Goal: Transaction & Acquisition: Purchase product/service

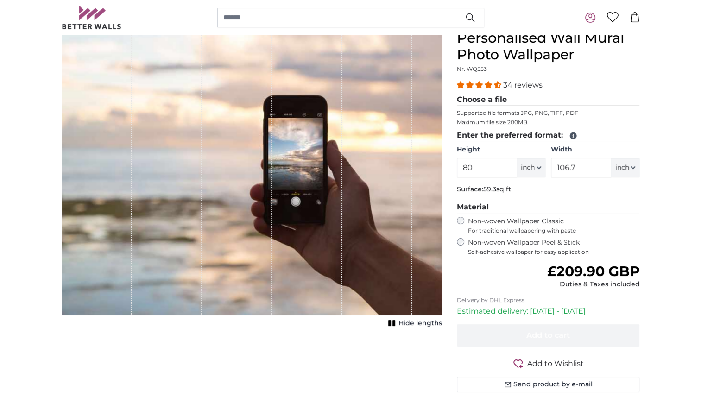
scroll to position [107, 0]
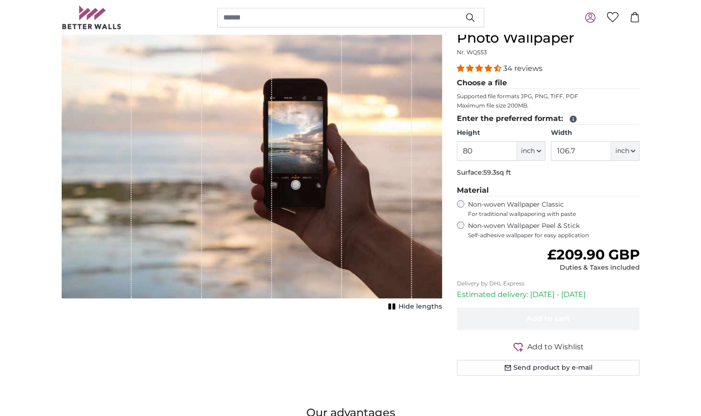
drag, startPoint x: 478, startPoint y: 147, endPoint x: 352, endPoint y: 138, distance: 125.9
click at [352, 138] on product-detail "Cancel Crop image Hide lengths Personalised Wall Mural Photo Wallpaper Nr. WQ55…" at bounding box center [350, 198] width 593 height 400
type input "331"
drag, startPoint x: 583, startPoint y: 152, endPoint x: 512, endPoint y: 149, distance: 71.8
click at [512, 149] on div "Height 331 ft inch Centimeter (cm) Inches (inch) Feet (ft. in.) Width 106.7 ft …" at bounding box center [548, 144] width 183 height 32
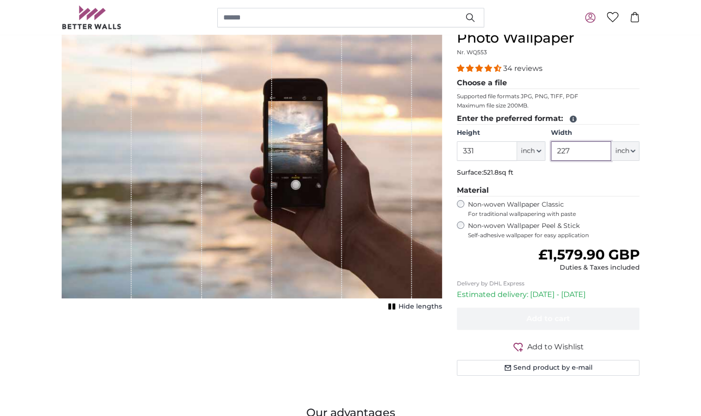
type input "227"
click at [541, 147] on button "inch" at bounding box center [531, 150] width 28 height 19
click at [526, 175] on link "Centimeter (cm)" at bounding box center [530, 174] width 81 height 17
type input "203.2"
type input "271.1"
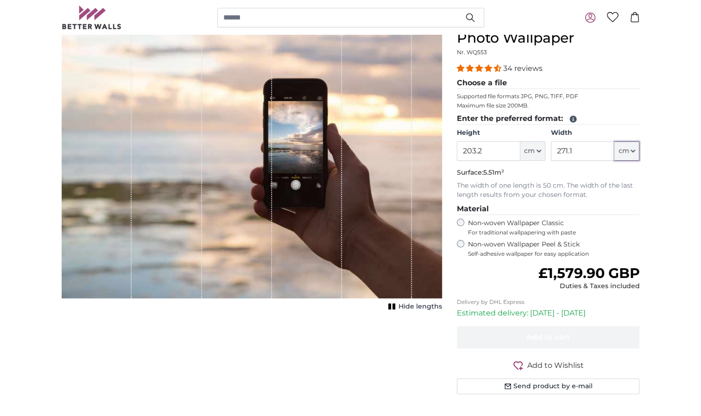
click at [634, 150] on icon "button" at bounding box center [633, 151] width 4 height 2
click at [508, 148] on input "203.2" at bounding box center [488, 150] width 63 height 19
drag, startPoint x: 490, startPoint y: 149, endPoint x: 382, endPoint y: 144, distance: 107.5
click at [379, 149] on product-detail "Cancel Crop image Hide lengths Personalised Wall Mural Photo Wallpaper Nr. WQ55…" at bounding box center [350, 207] width 593 height 418
type input "331"
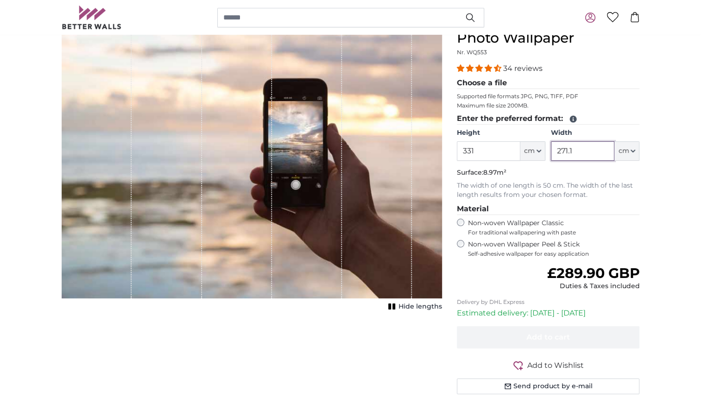
drag, startPoint x: 582, startPoint y: 149, endPoint x: 516, endPoint y: 149, distance: 65.3
click at [516, 149] on div "Height 331 ft cm Centimeter (cm) Inches (inch) Feet (ft. in.) Width 271.1 ft cm…" at bounding box center [548, 144] width 183 height 32
type input "227"
click at [488, 82] on legend "Choose a file" at bounding box center [548, 83] width 183 height 12
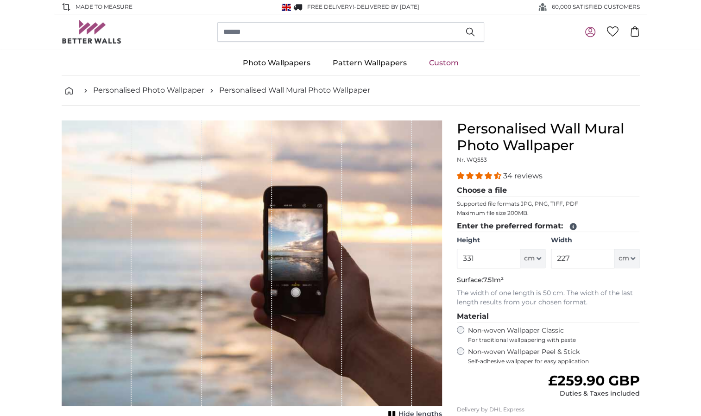
click at [574, 227] on icon at bounding box center [572, 226] width 7 height 7
click at [539, 226] on legend "Enter the preferred format:" at bounding box center [548, 226] width 183 height 12
click at [463, 286] on fieldset "Enter the preferred format: Height 331 ft cm Centimeter (cm) Inches (inch) Feet…" at bounding box center [548, 263] width 183 height 87
click at [459, 334] on div "Non-woven Wallpaper Classic For traditional wallpapering with paste" at bounding box center [548, 335] width 183 height 18
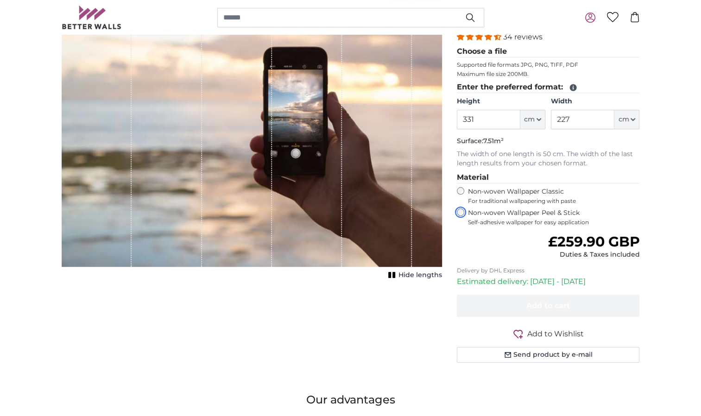
scroll to position [93, 0]
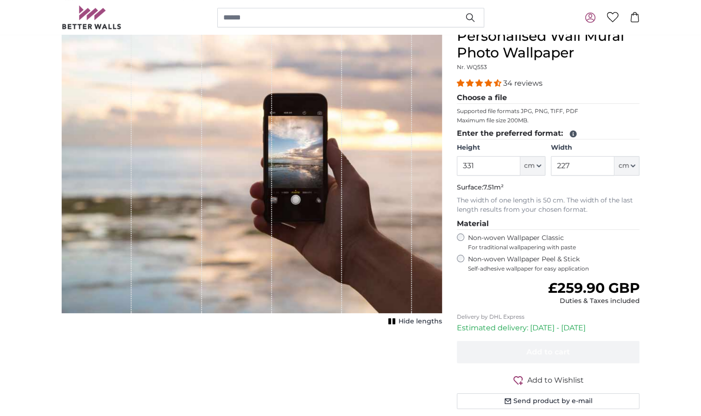
click at [412, 321] on span "Hide lengths" at bounding box center [420, 321] width 44 height 9
click at [412, 321] on span "Show lengths" at bounding box center [418, 321] width 47 height 9
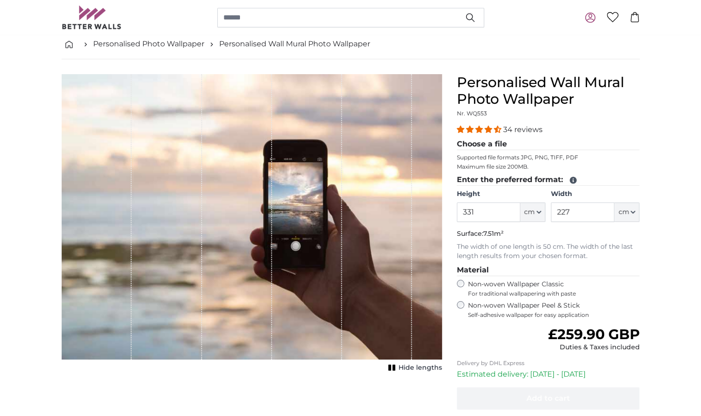
click at [463, 167] on p "Maximum file size 200MB." at bounding box center [548, 166] width 183 height 7
click at [471, 154] on p "Supported file formats JPG, PNG, TIFF, PDF" at bounding box center [548, 157] width 183 height 7
click at [479, 142] on legend "Choose a file" at bounding box center [548, 144] width 183 height 12
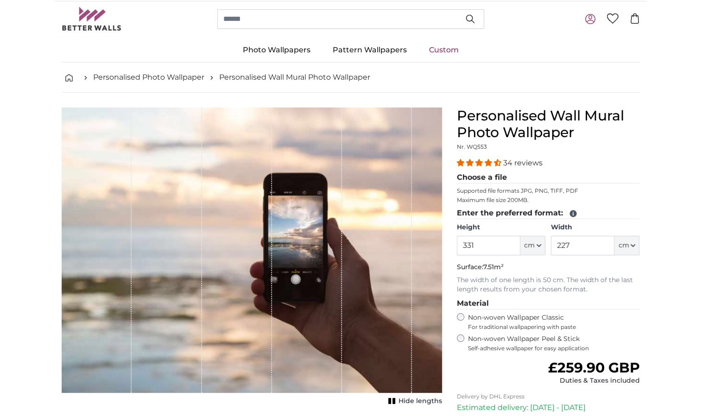
scroll to position [0, 0]
